Goal: Task Accomplishment & Management: Complete application form

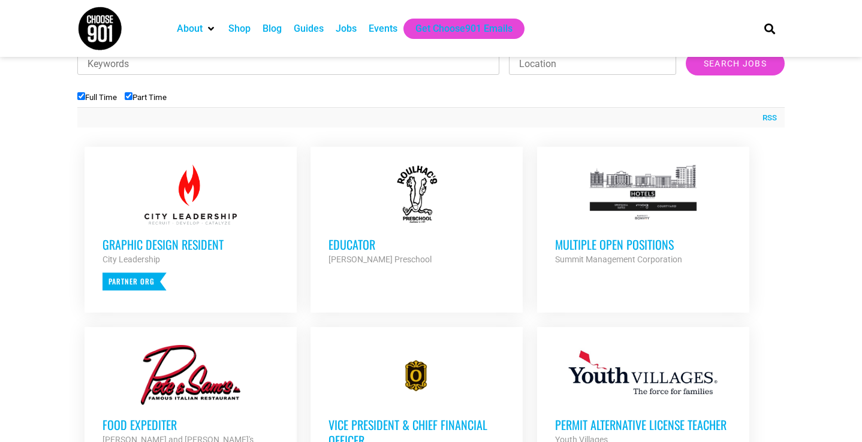
scroll to position [405, 0]
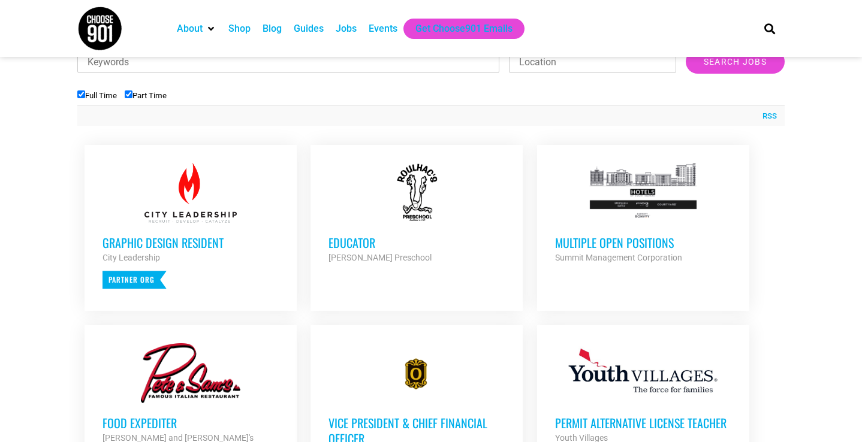
click at [628, 244] on h3 "Multiple Open Positions" at bounding box center [643, 243] width 176 height 16
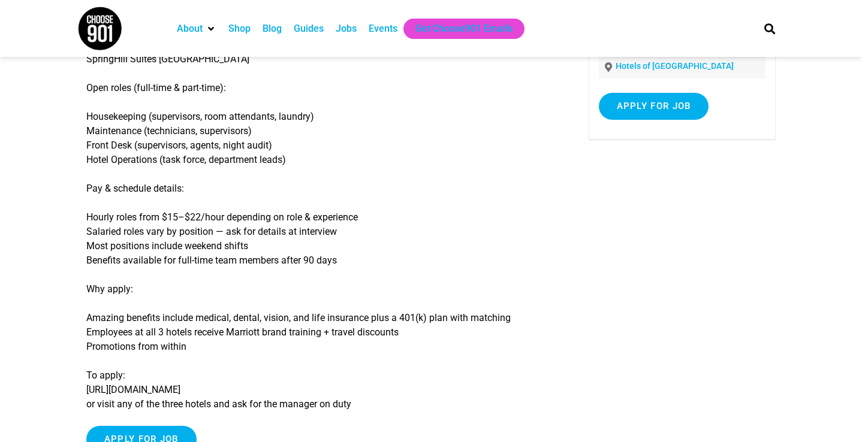
scroll to position [177, 0]
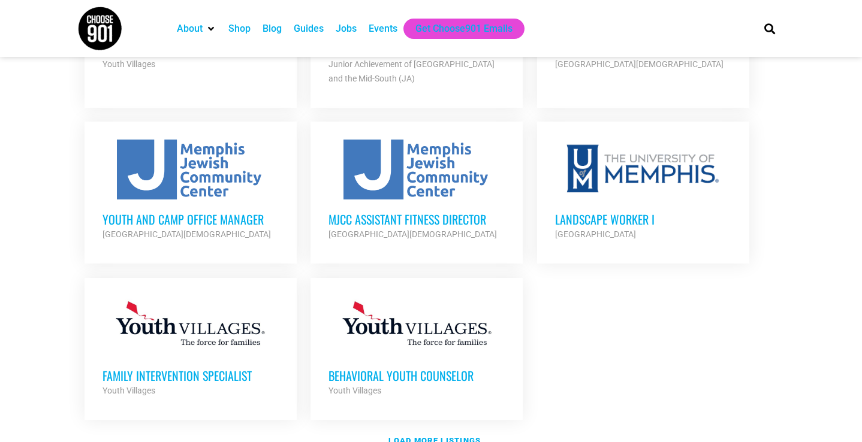
scroll to position [1340, 0]
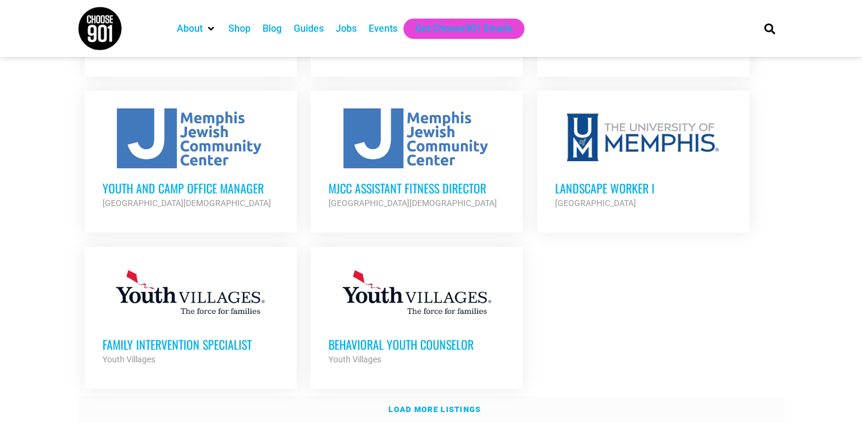
click at [437, 405] on strong "Load more listings" at bounding box center [434, 409] width 92 height 9
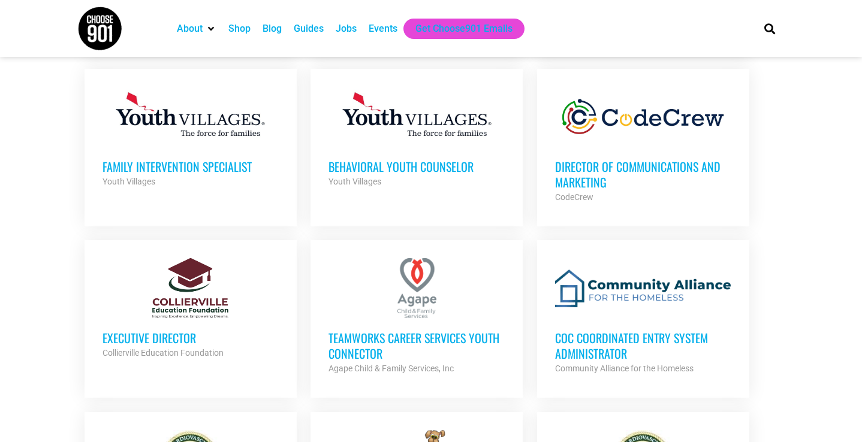
scroll to position [1519, 0]
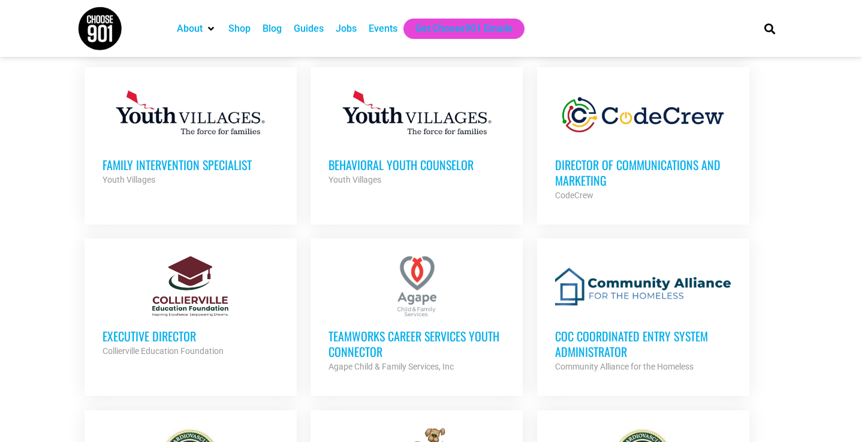
click at [629, 157] on h3 "Director of Communications and Marketing" at bounding box center [643, 172] width 176 height 31
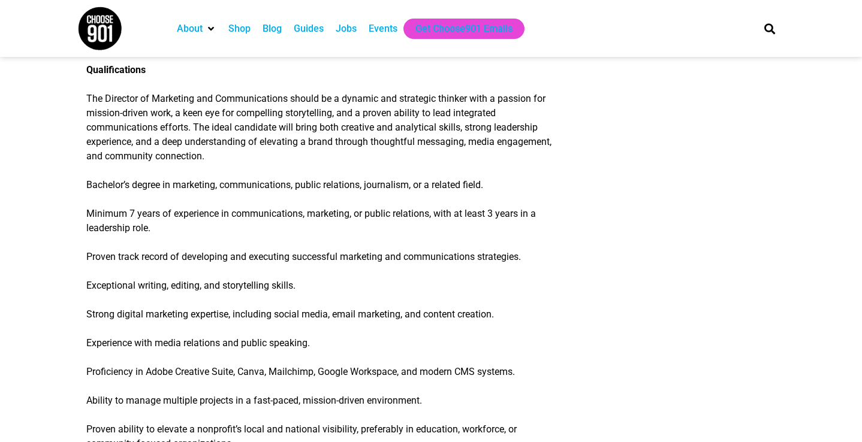
scroll to position [1703, 0]
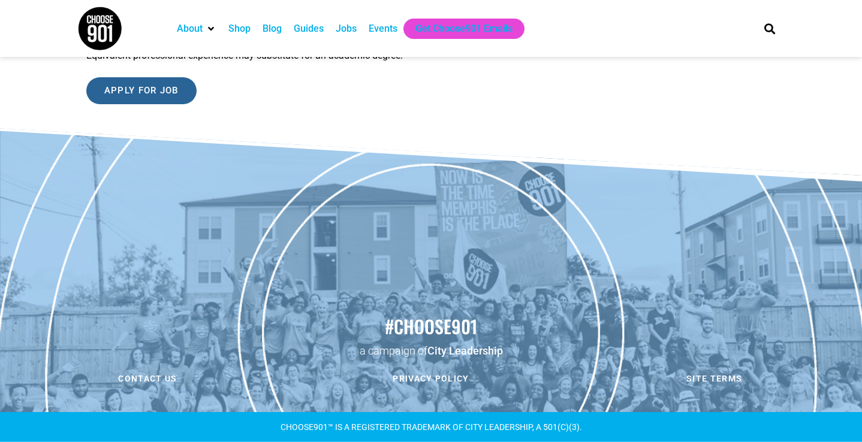
click at [153, 90] on input "Apply for job" at bounding box center [141, 90] width 110 height 27
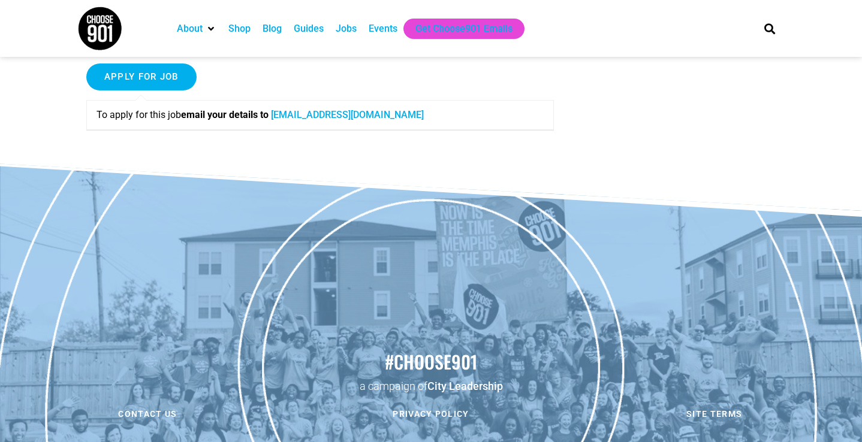
click at [337, 120] on link "careers@code-crew.org" at bounding box center [347, 114] width 153 height 11
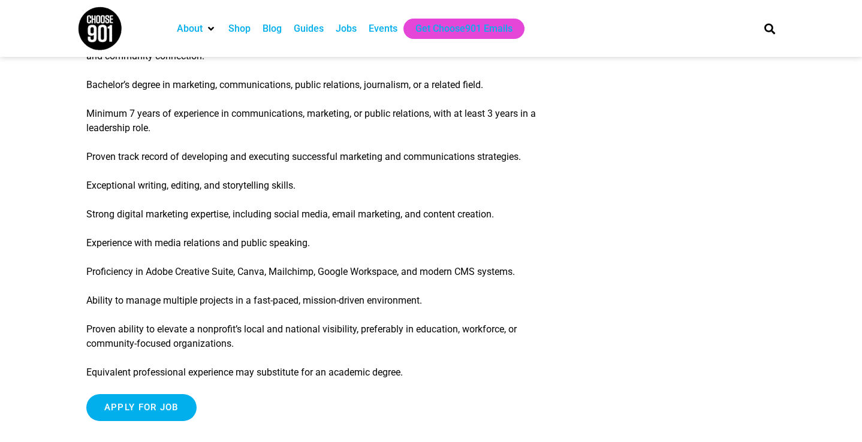
scroll to position [1371, 0]
click at [146, 422] on input "Apply for job" at bounding box center [141, 408] width 110 height 27
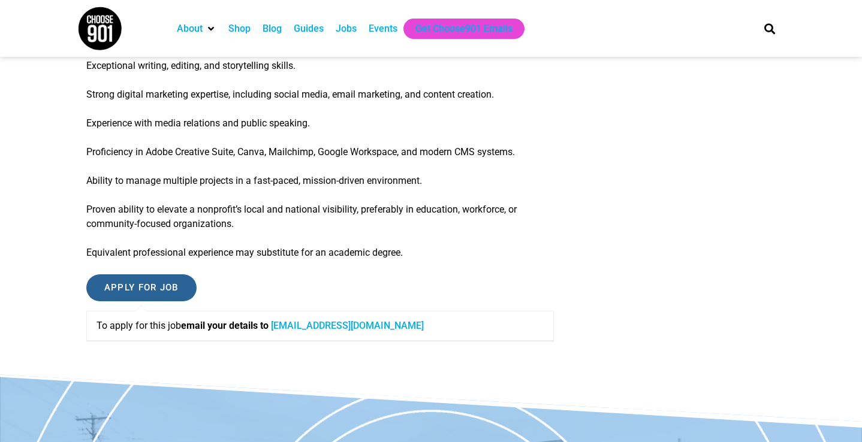
scroll to position [1503, 0]
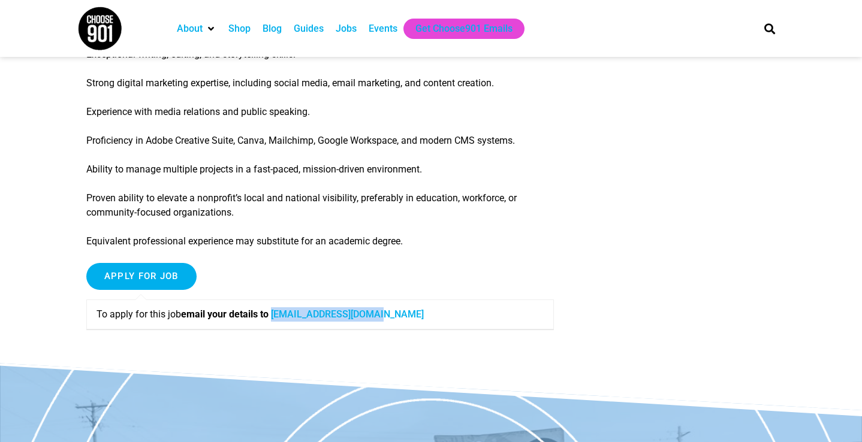
drag, startPoint x: 396, startPoint y: 330, endPoint x: 280, endPoint y: 330, distance: 116.3
click at [280, 322] on p "To apply for this job email your details to careers@code-crew.org" at bounding box center [319, 314] width 447 height 14
copy link "careers@code-crew.org"
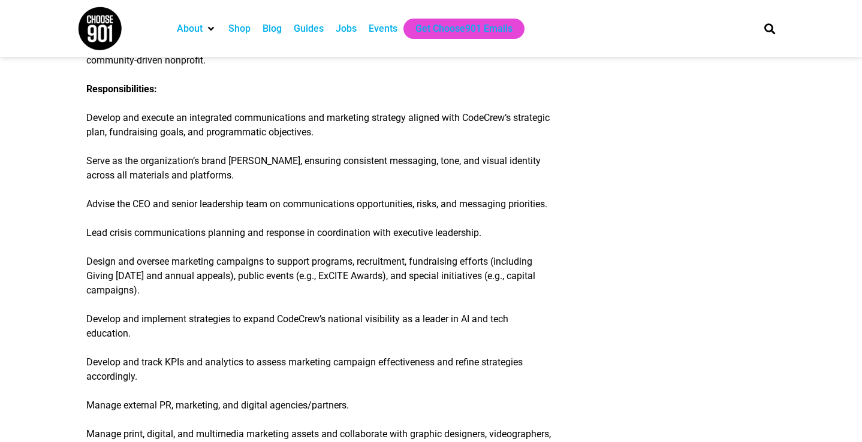
scroll to position [0, 0]
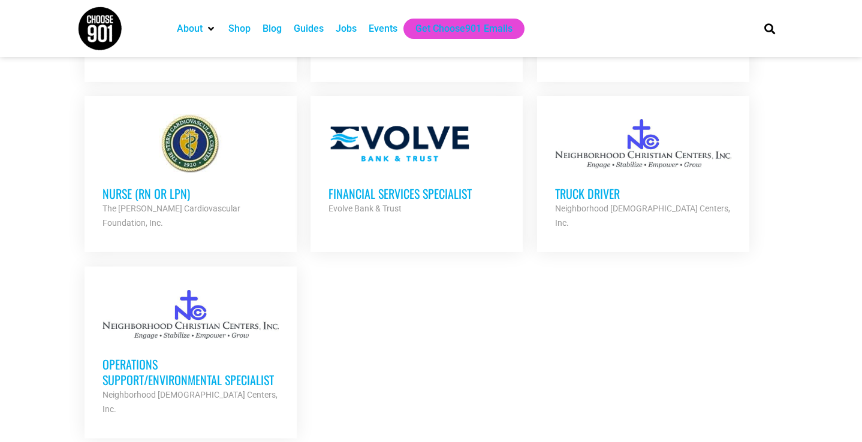
scroll to position [2521, 0]
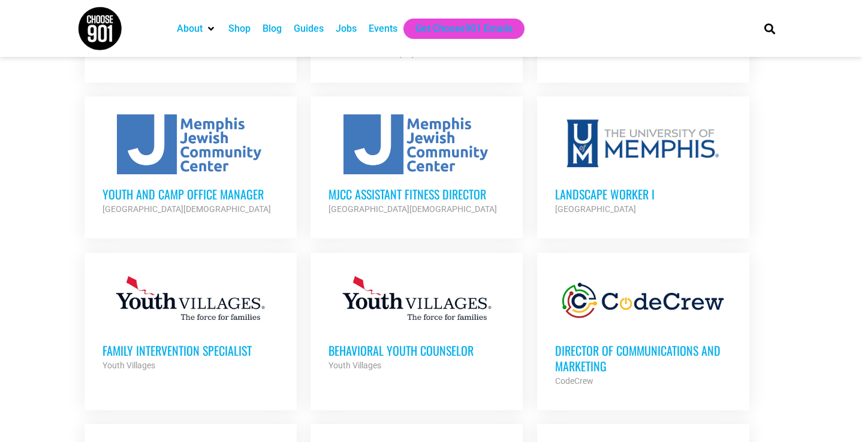
scroll to position [1098, 0]
